Goal: Find specific page/section: Find specific page/section

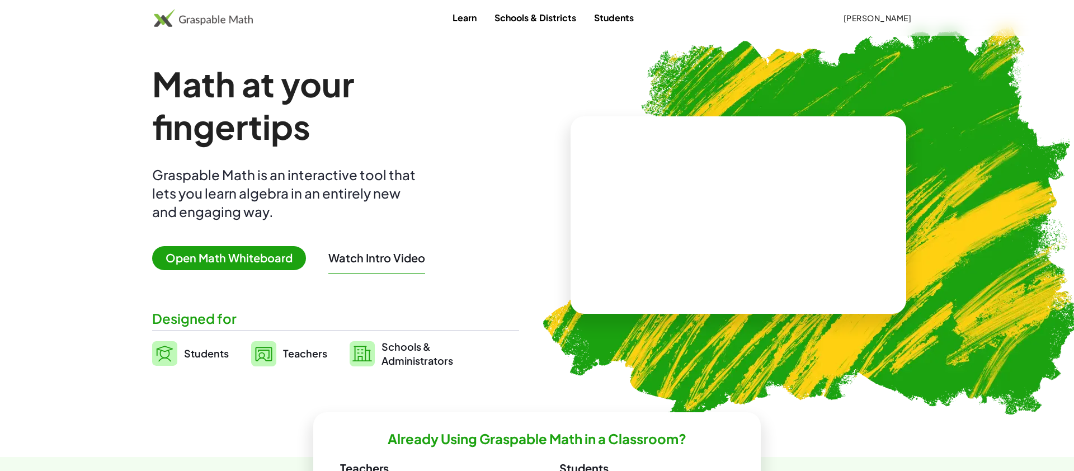
click at [872, 21] on span "[PERSON_NAME]" at bounding box center [877, 18] width 68 height 10
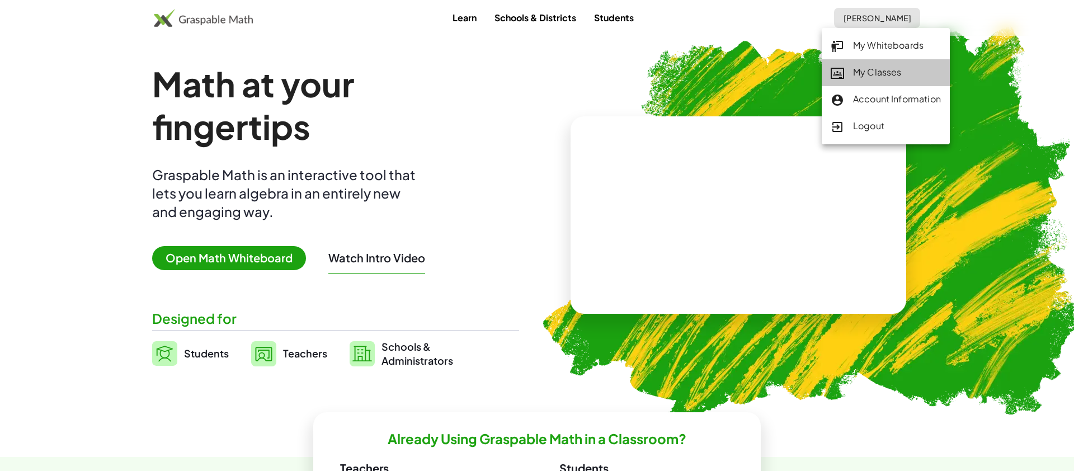
click at [876, 67] on div "My Classes" at bounding box center [886, 72] width 110 height 15
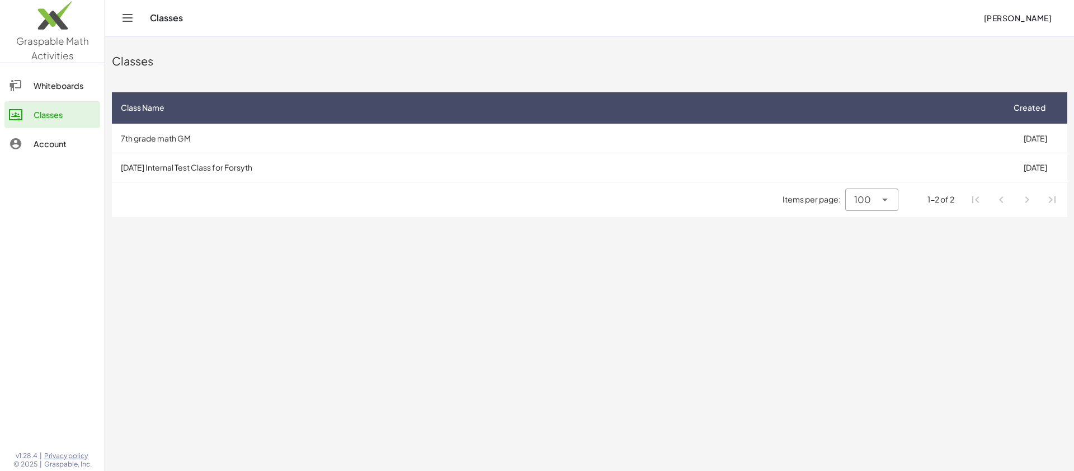
click at [439, 351] on main "Classes Class Name Created 7th grade math GM [DATE] [DATE] Internal Test Class …" at bounding box center [589, 235] width 969 height 471
click at [333, 172] on td "[DATE] Internal Test Class for Forsyth" at bounding box center [557, 167] width 891 height 29
